Goal: Obtain resource: Download file/media

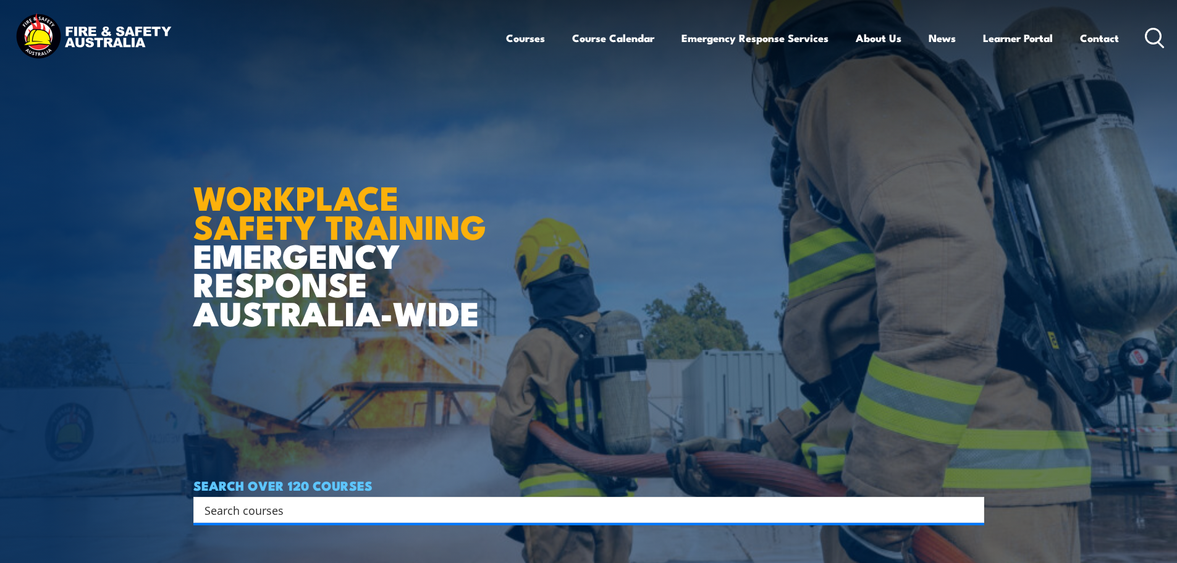
click at [1152, 41] on icon at bounding box center [1155, 38] width 20 height 20
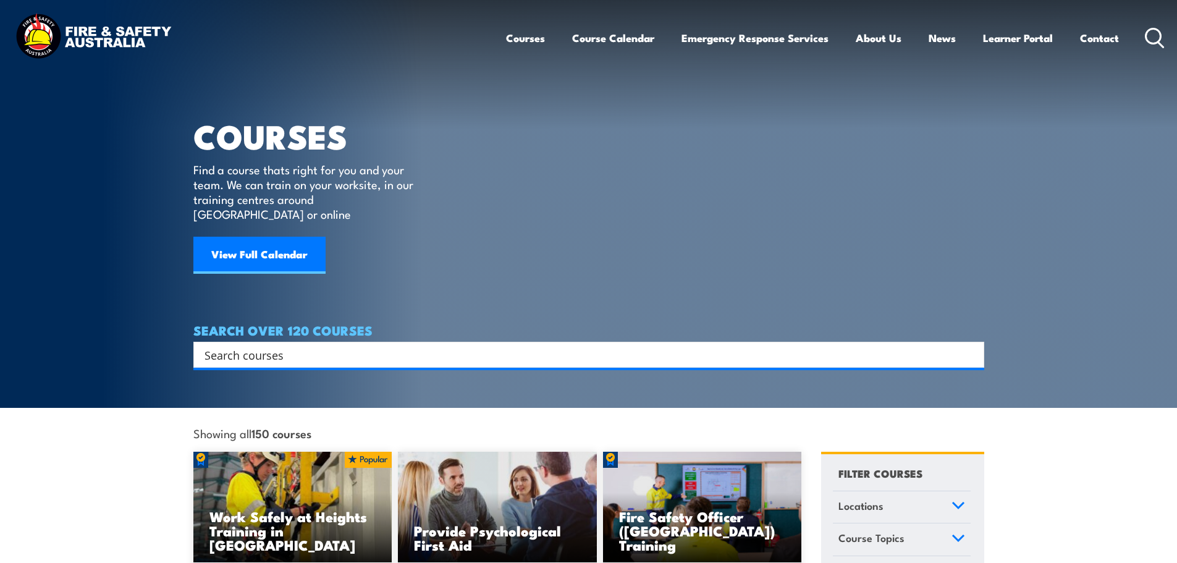
click at [342, 345] on input "Search input" at bounding box center [580, 354] width 752 height 19
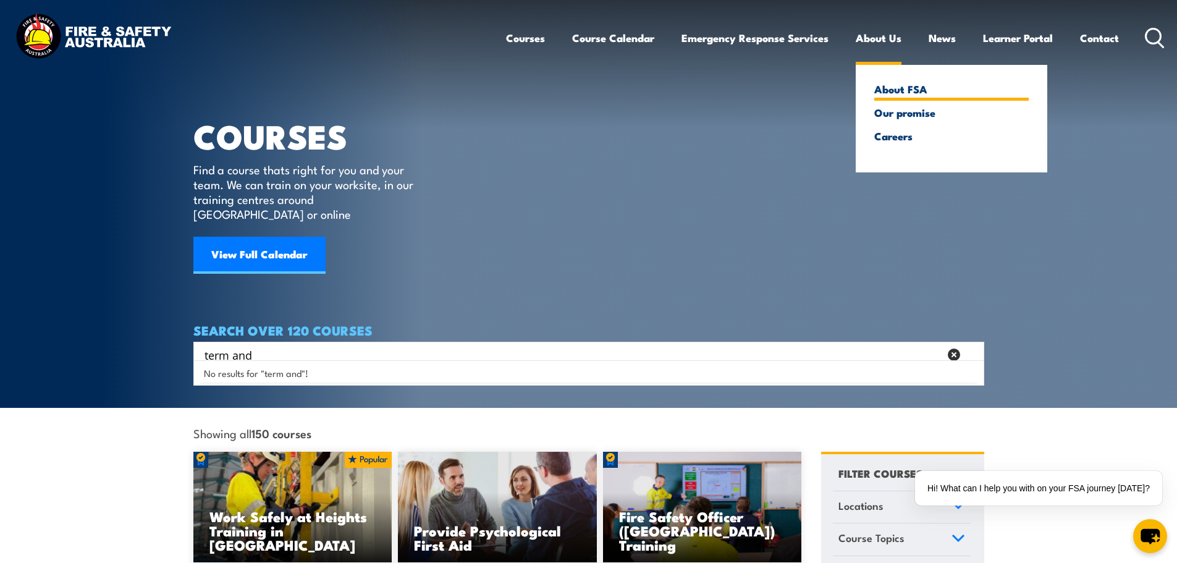
type input "term and"
click at [899, 90] on link "About FSA" at bounding box center [951, 88] width 154 height 11
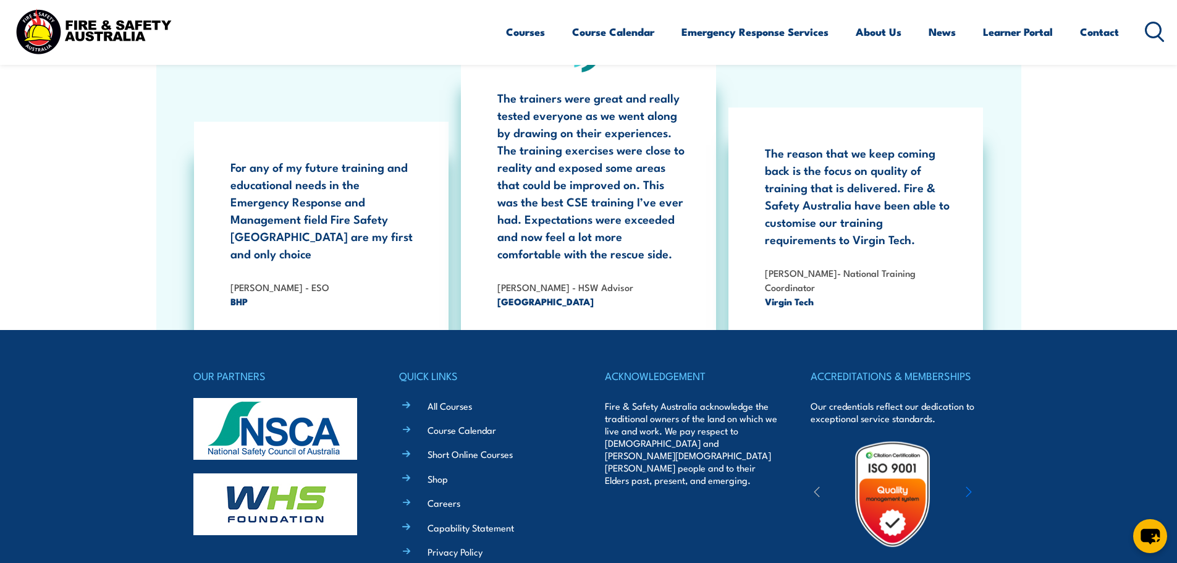
scroll to position [4034, 0]
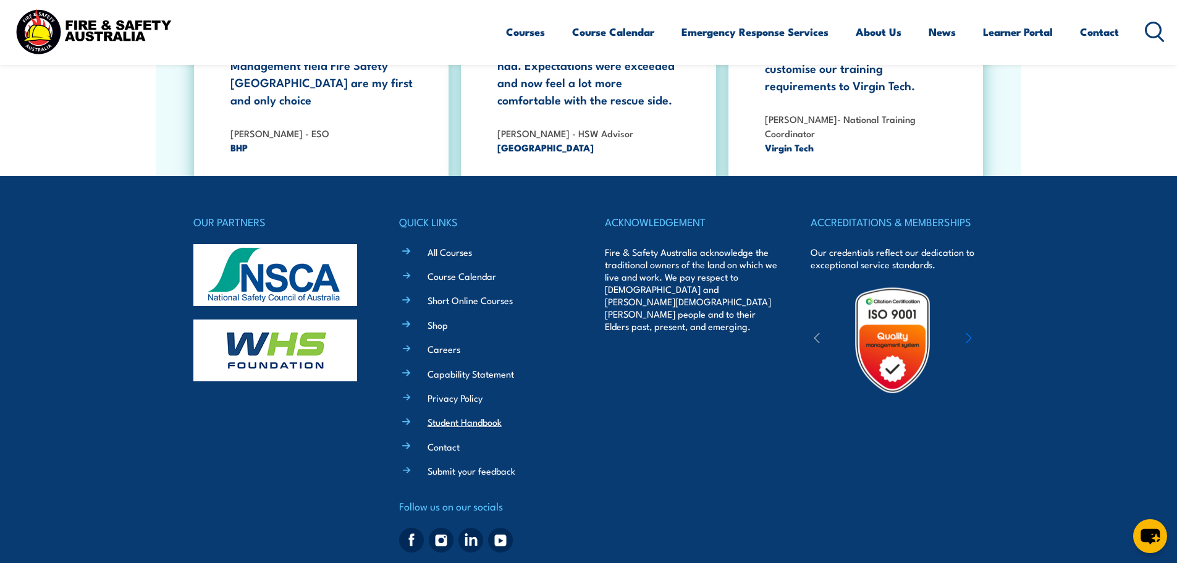
click at [449, 415] on link "Student Handbook" at bounding box center [465, 421] width 74 height 13
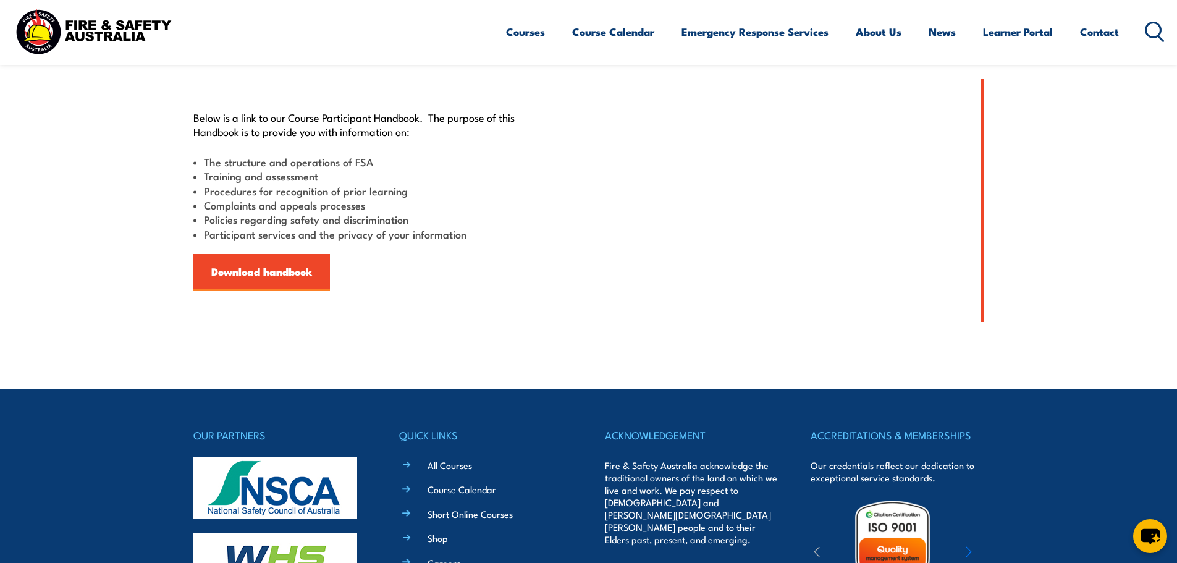
scroll to position [323, 0]
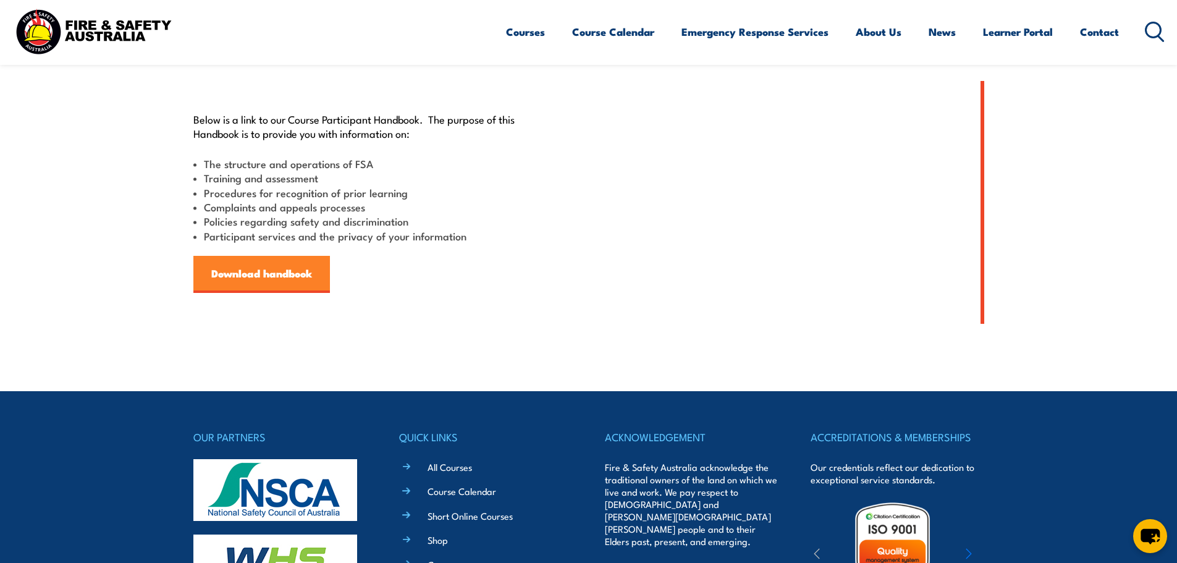
click at [310, 280] on link "Download handbook" at bounding box center [261, 274] width 137 height 37
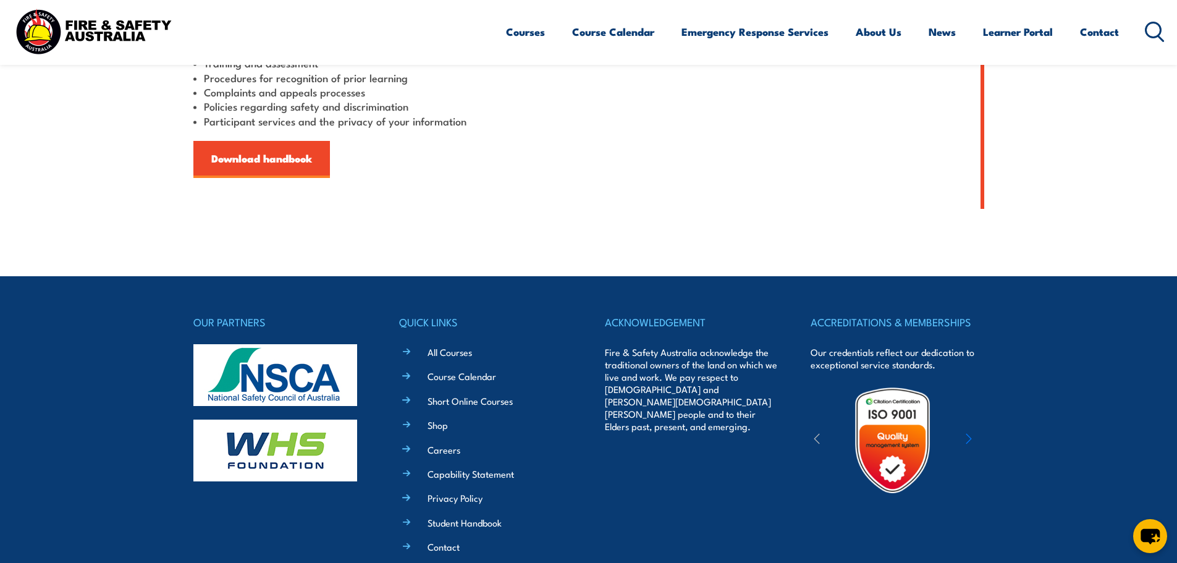
scroll to position [570, 0]
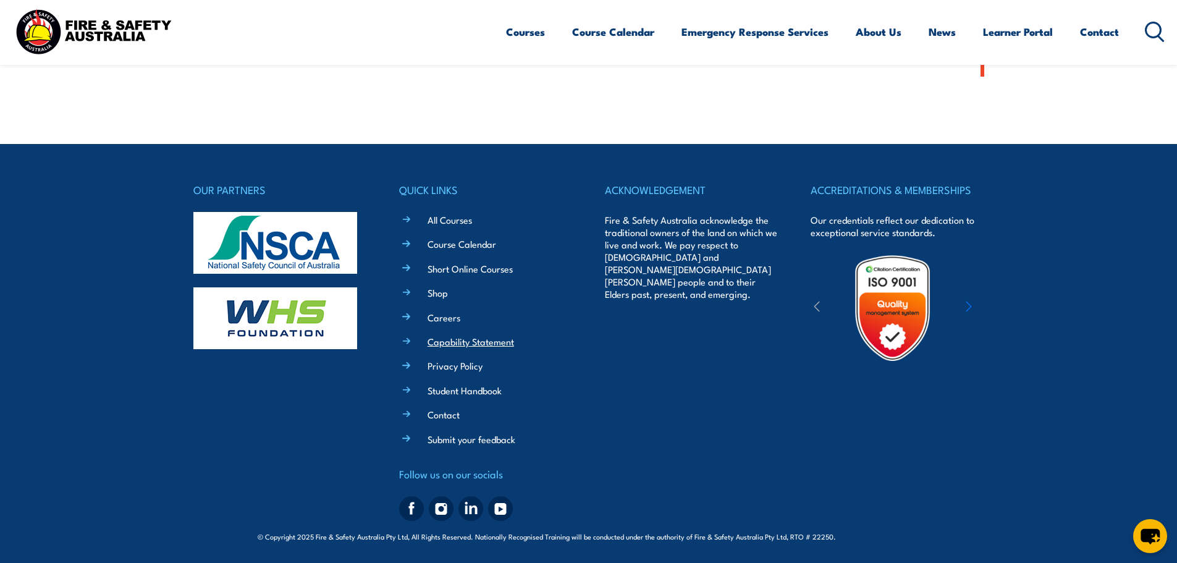
click at [472, 342] on link "Capability Statement" at bounding box center [471, 341] width 86 height 13
click at [447, 366] on link "Privacy Policy" at bounding box center [455, 365] width 55 height 13
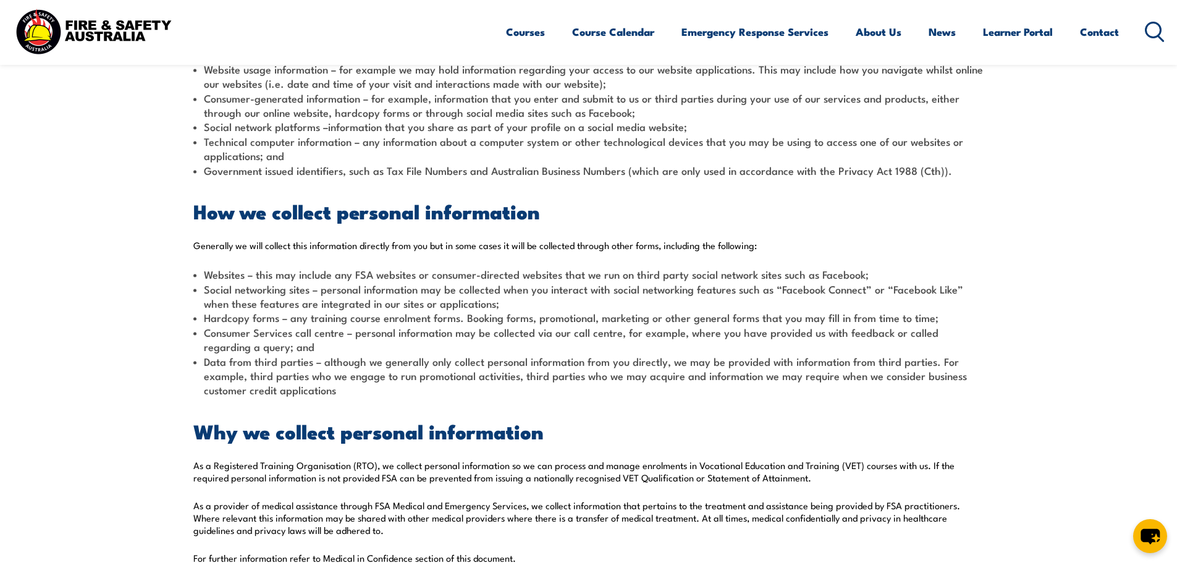
scroll to position [927, 0]
